Goal: Task Accomplishment & Management: Use online tool/utility

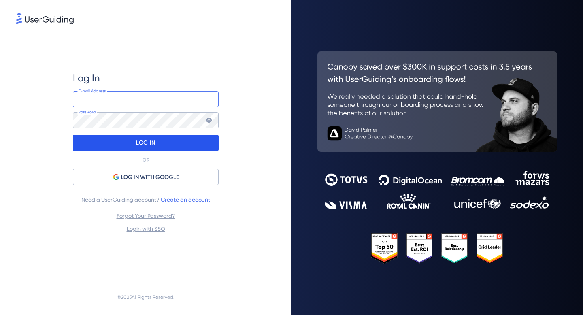
type input "[EMAIL_ADDRESS][DOMAIN_NAME]"
click at [167, 144] on div "LOG IN" at bounding box center [146, 143] width 146 height 16
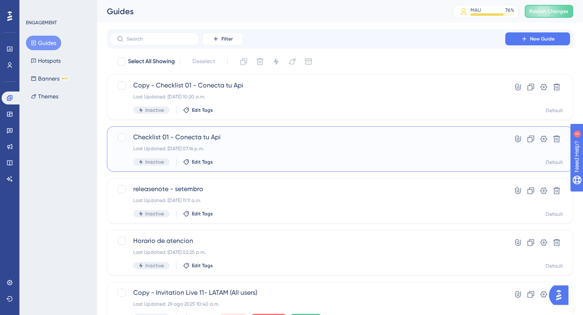
click at [184, 136] on span "Checklist 01 - Conecta tu Api" at bounding box center [307, 137] width 349 height 10
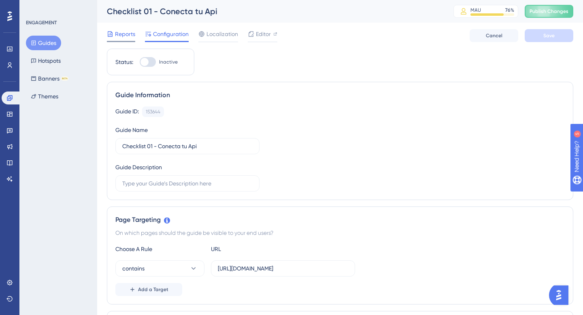
click at [125, 36] on span "Reports" at bounding box center [125, 34] width 20 height 10
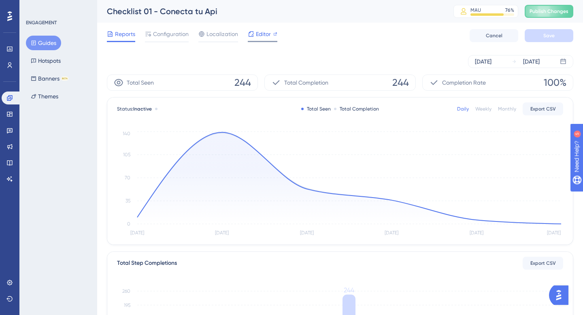
click at [258, 31] on span "Editor" at bounding box center [263, 34] width 15 height 10
